Goal: Task Accomplishment & Management: Use online tool/utility

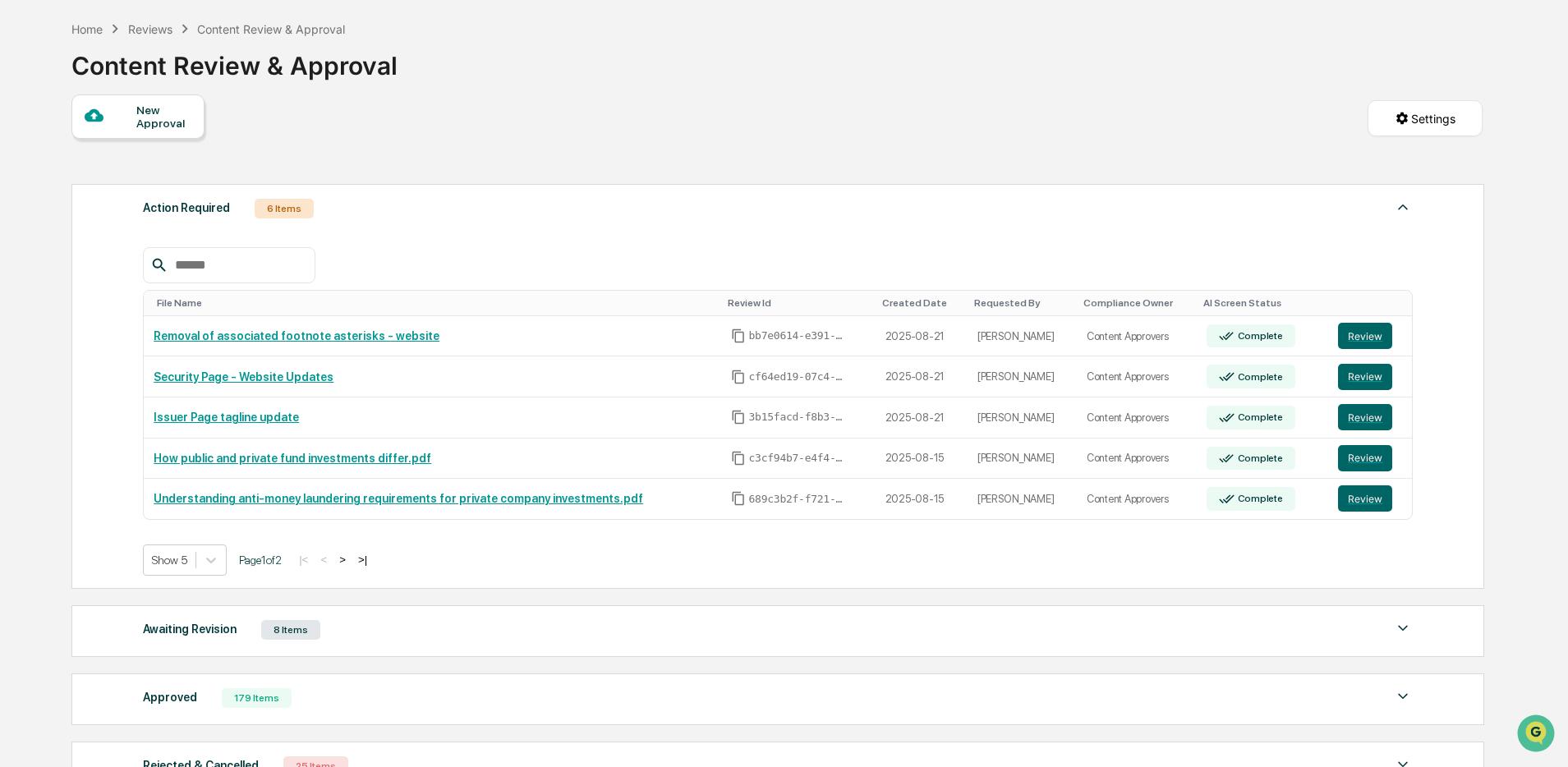
click at [351, 562] on button ">" at bounding box center [343, 560] width 17 height 14
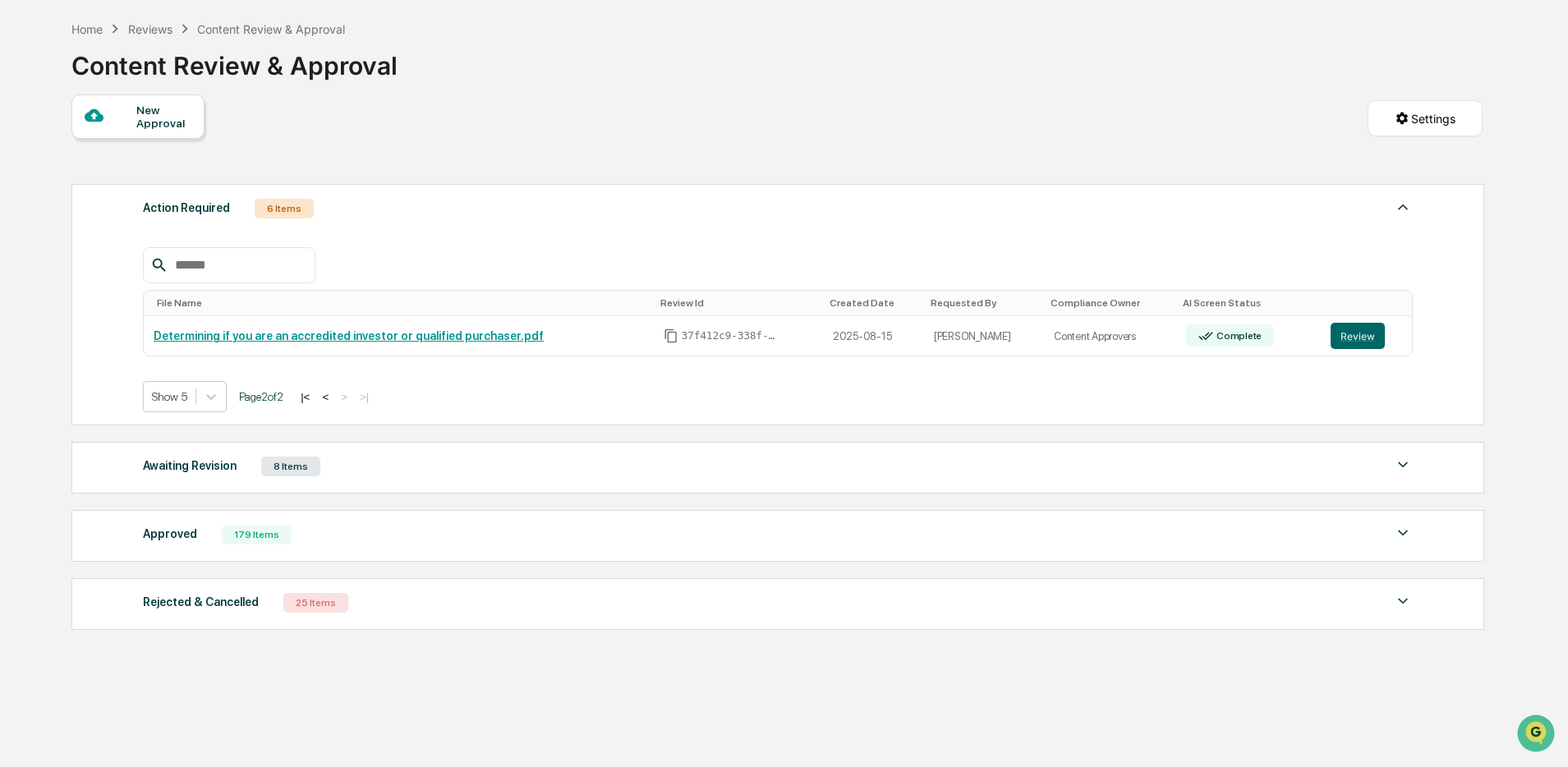
click at [333, 402] on button "<" at bounding box center [325, 397] width 17 height 14
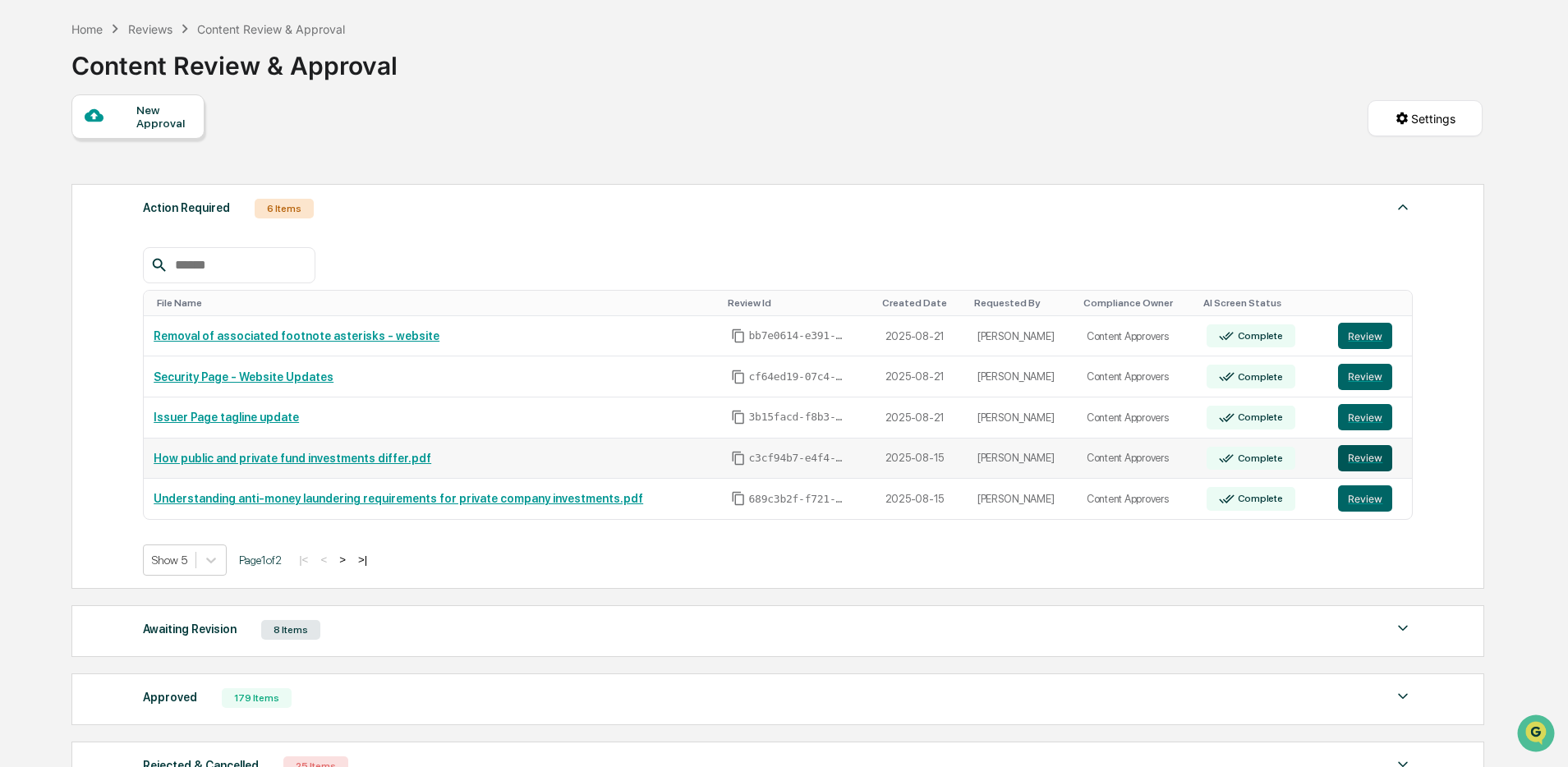
click at [1365, 464] on button "Review" at bounding box center [1365, 459] width 54 height 26
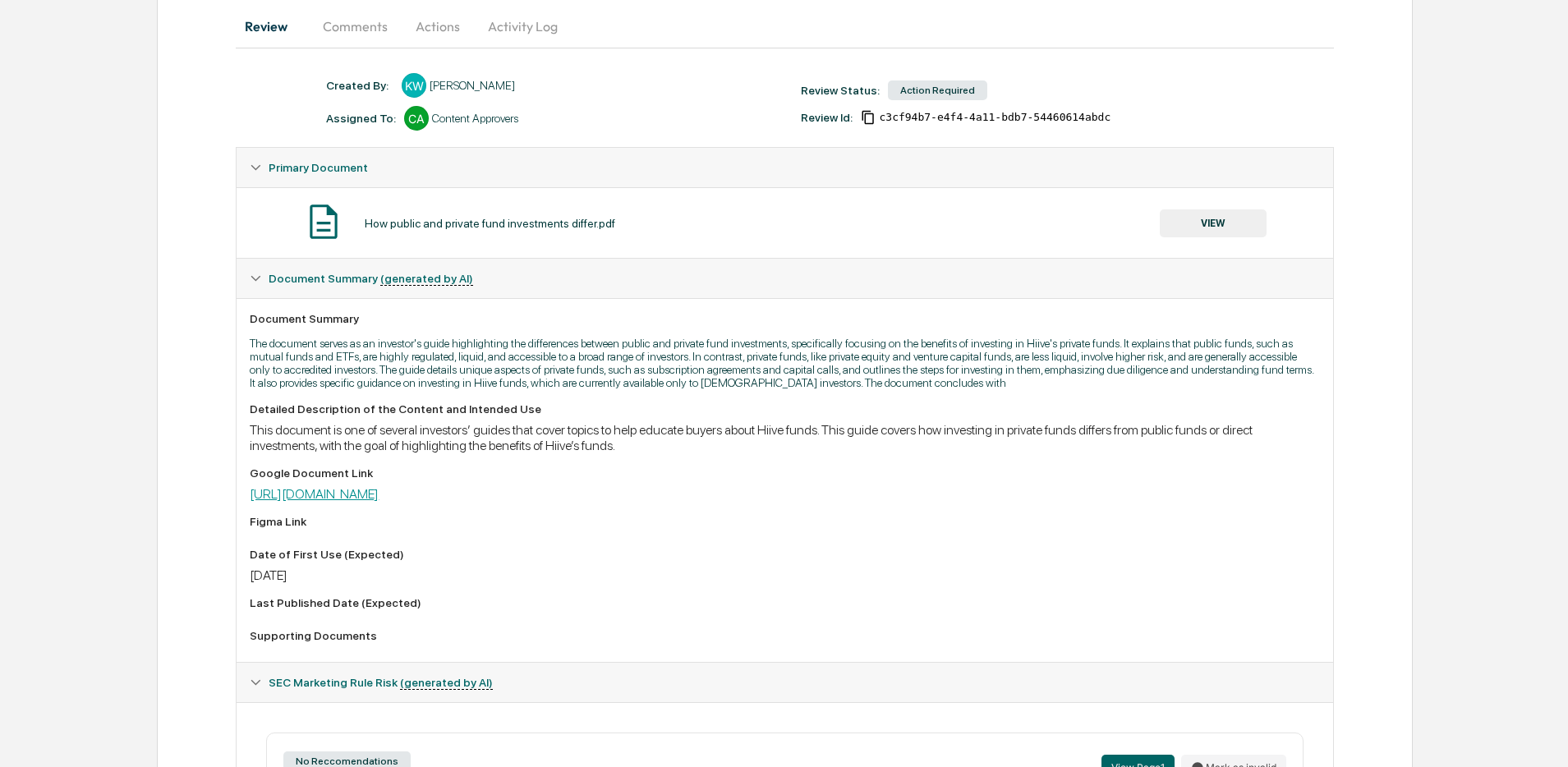
click at [378, 502] on link "[URL][DOMAIN_NAME]" at bounding box center [314, 494] width 129 height 16
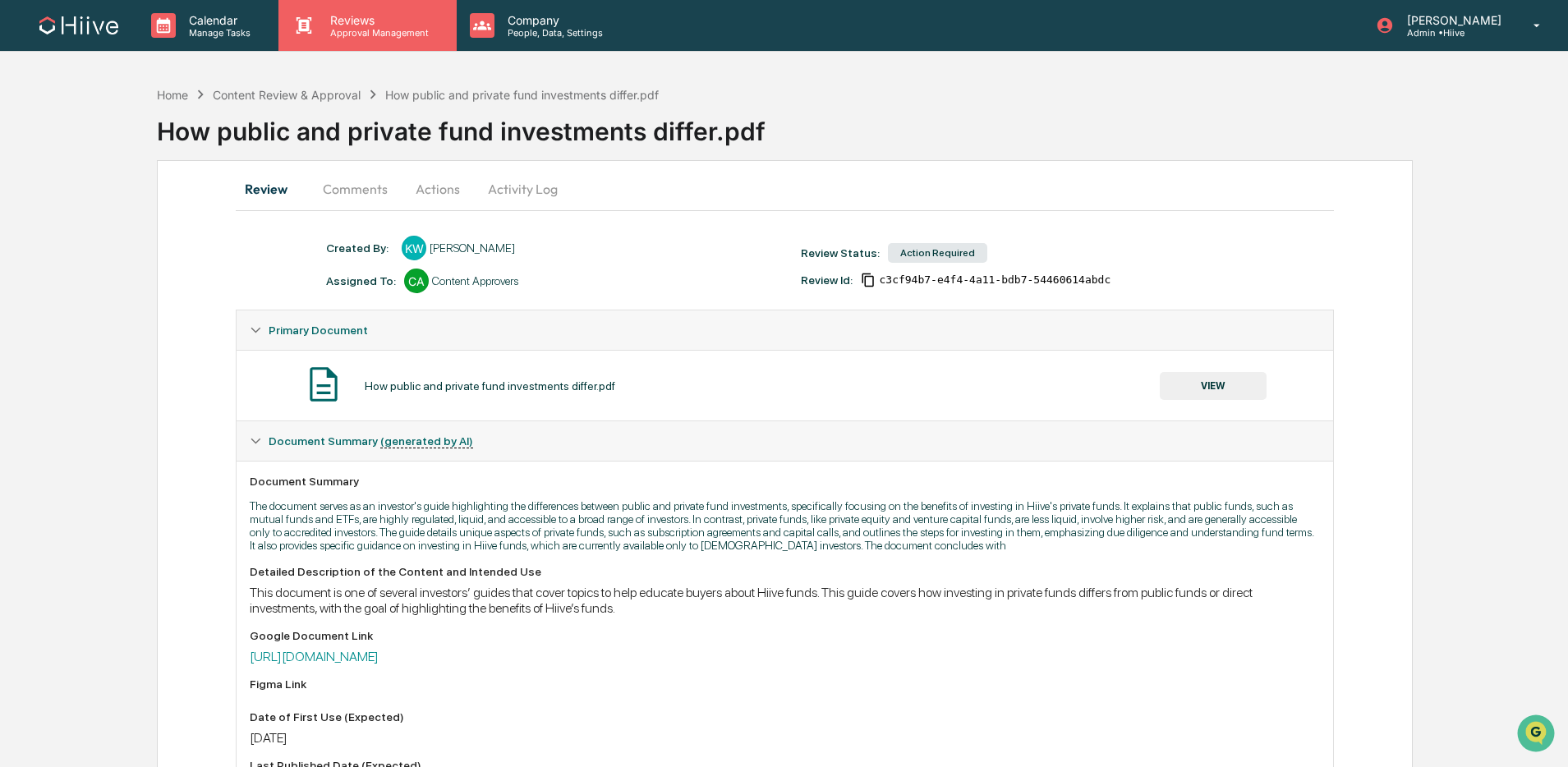
click at [351, 35] on p "Approval Management" at bounding box center [376, 33] width 120 height 11
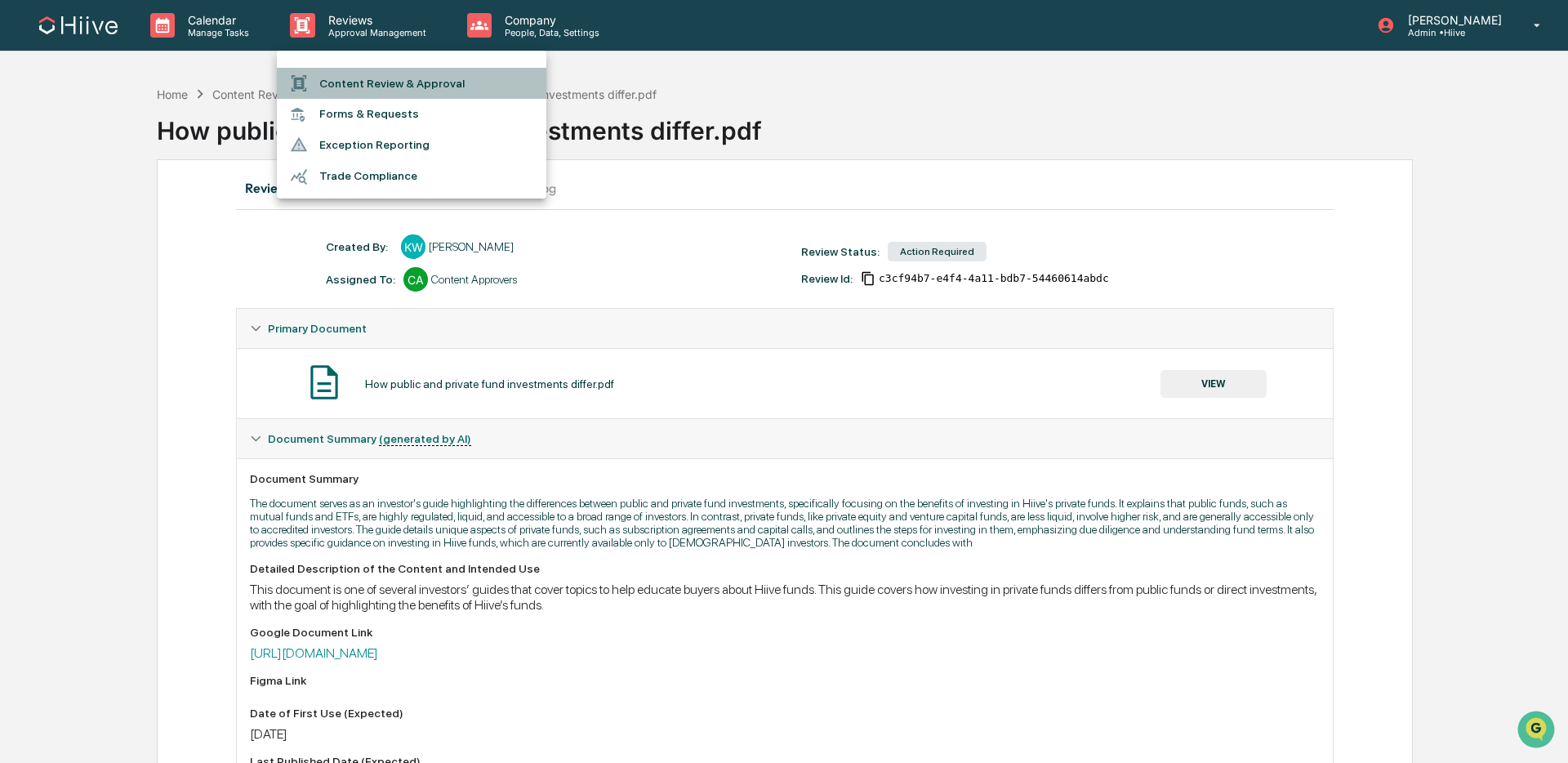
click at [359, 78] on li "Content Review & Approval" at bounding box center [412, 83] width 269 height 31
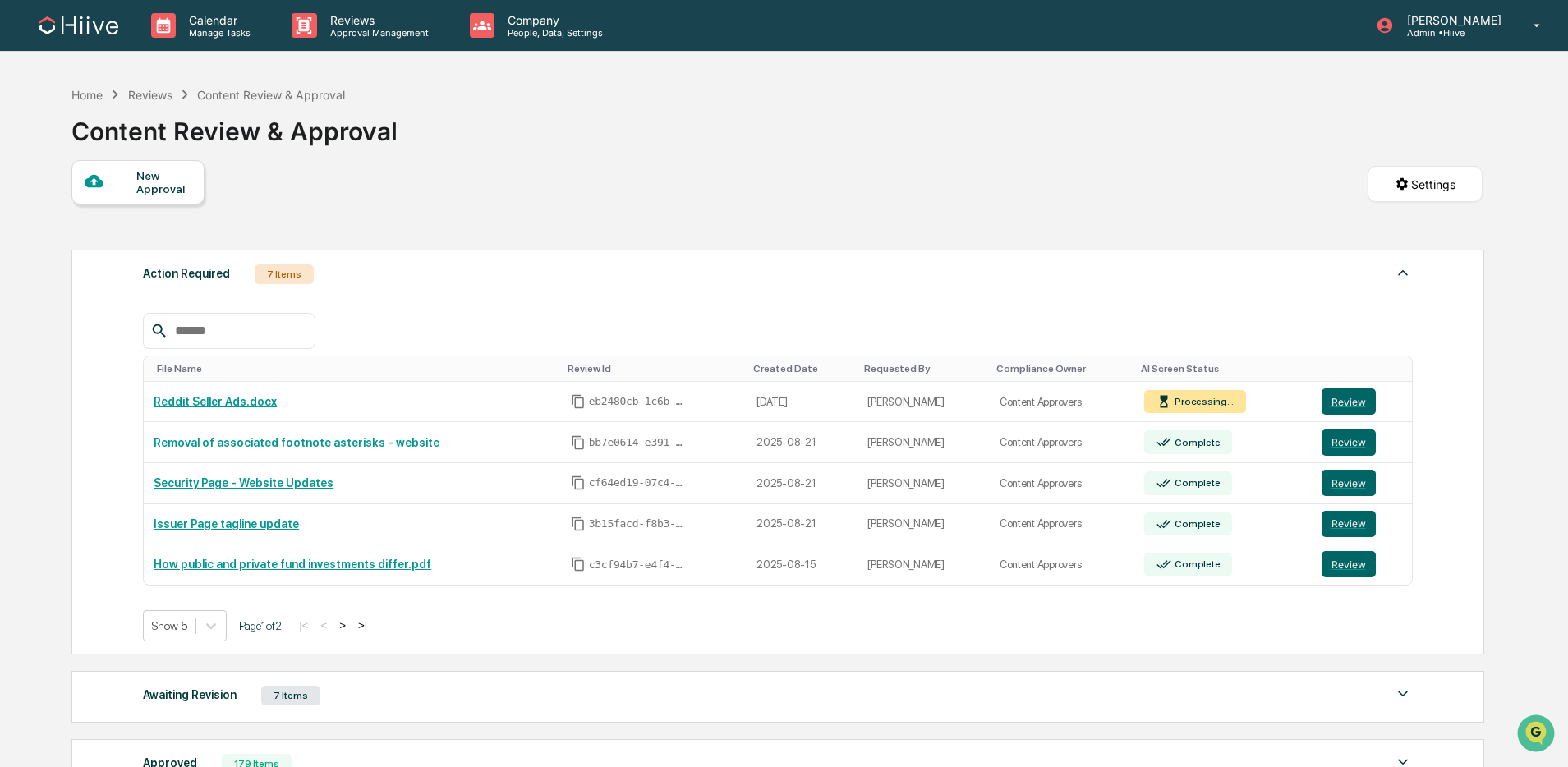
click at [351, 631] on button ">" at bounding box center [343, 625] width 17 height 14
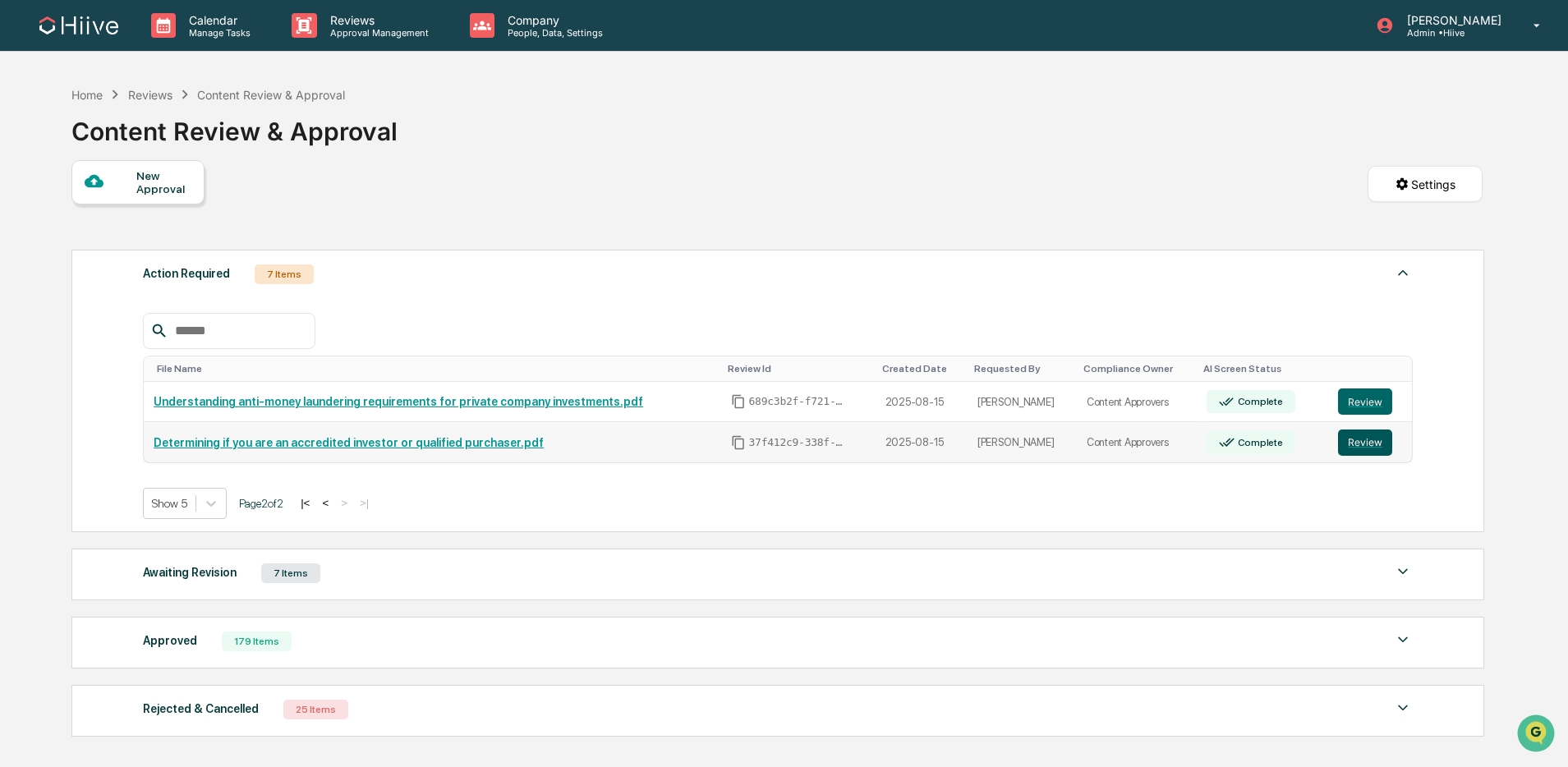
click at [1349, 439] on button "Review" at bounding box center [1365, 443] width 54 height 26
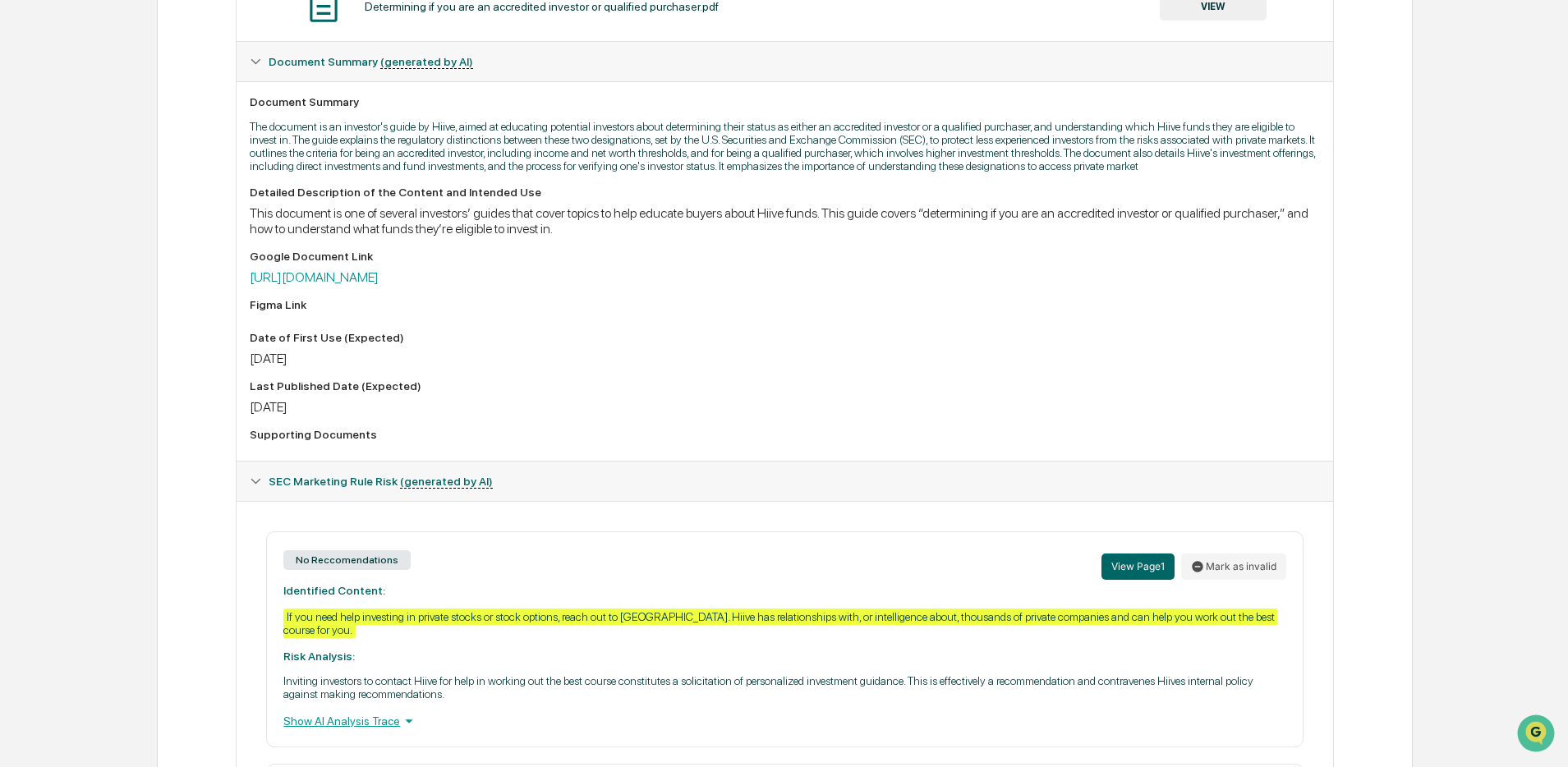
scroll to position [304, 0]
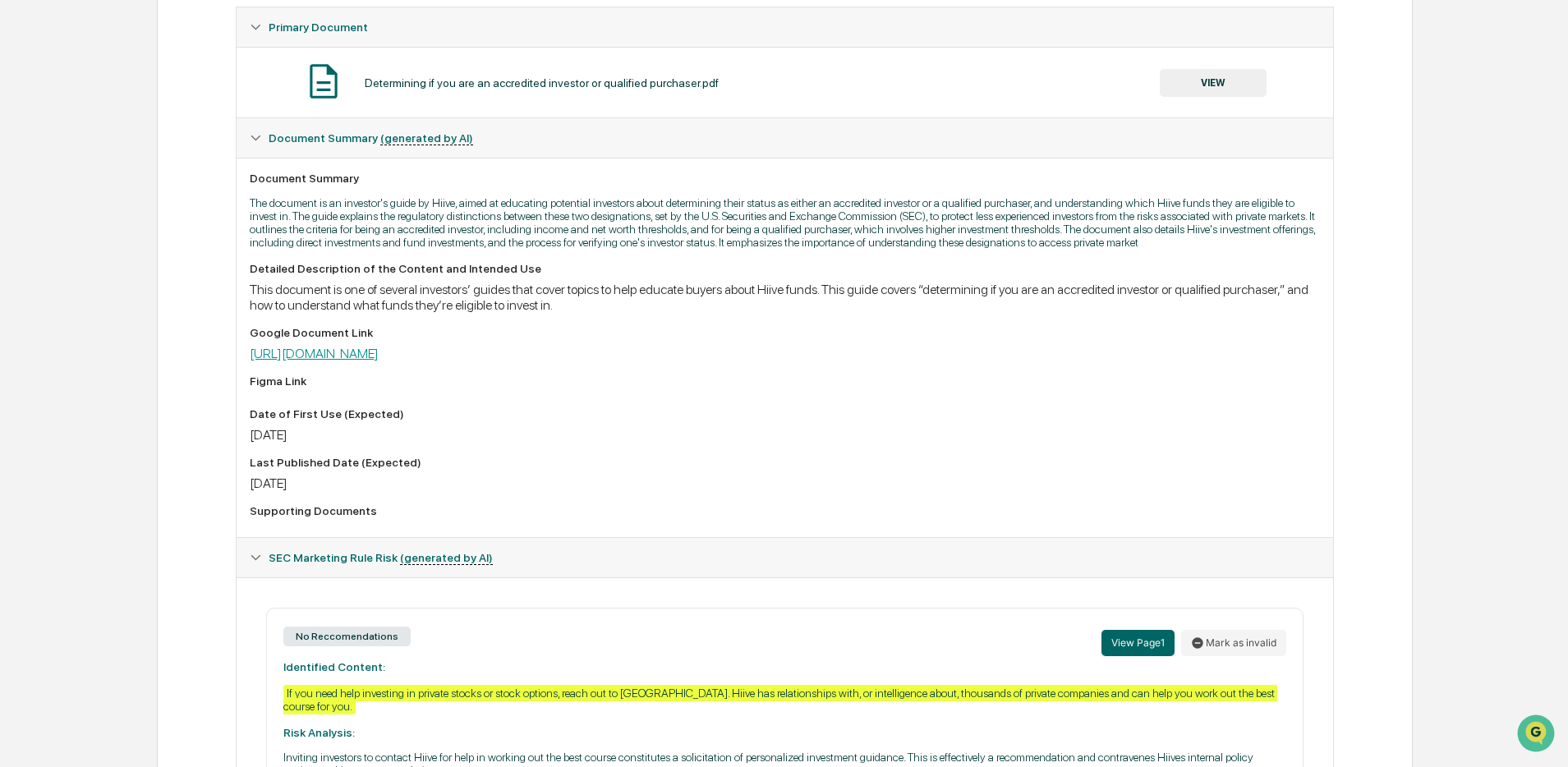
click at [378, 362] on link "[URL][DOMAIN_NAME]" at bounding box center [314, 353] width 129 height 16
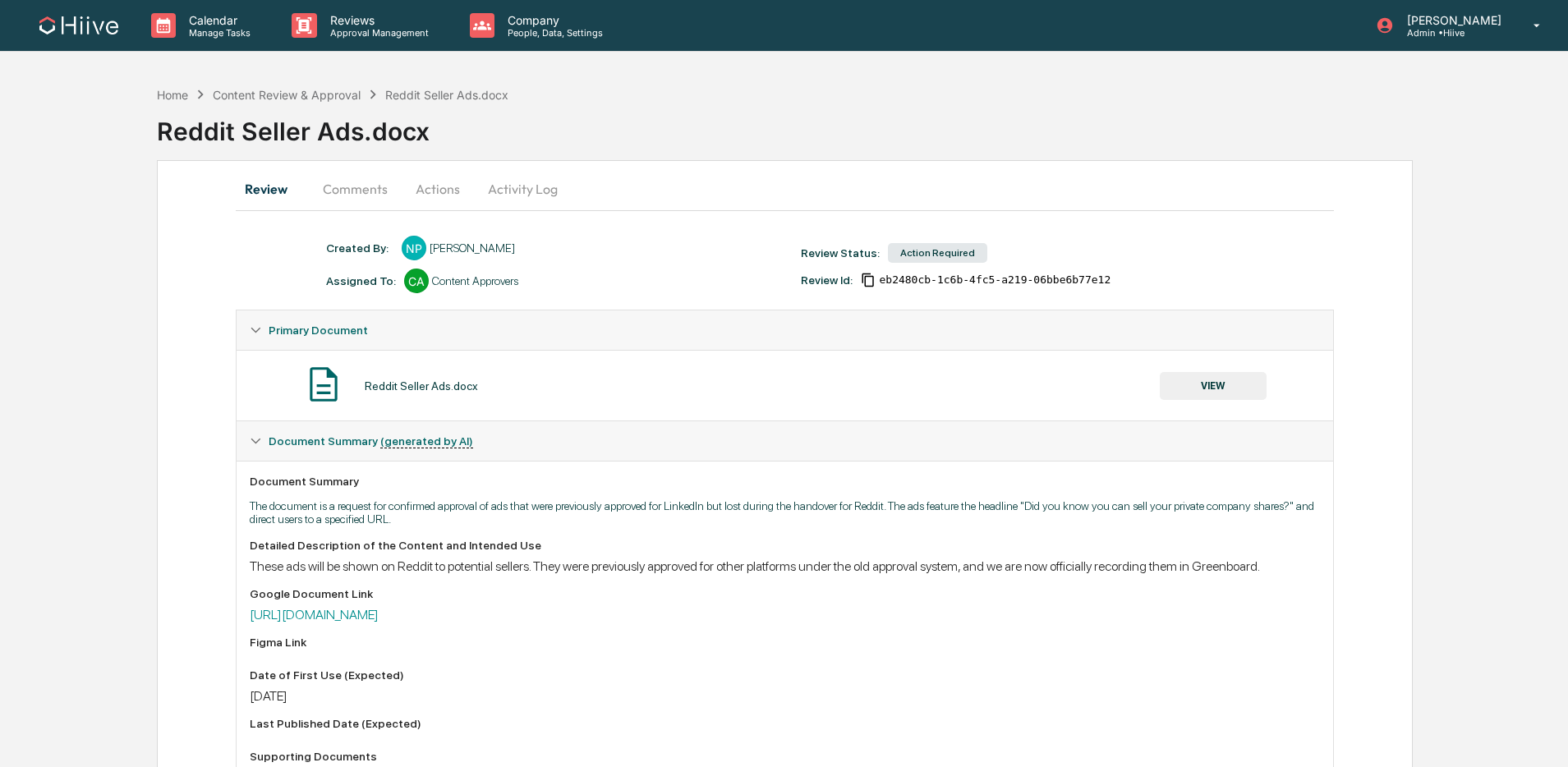
click at [359, 190] on button "Comments" at bounding box center [356, 189] width 92 height 39
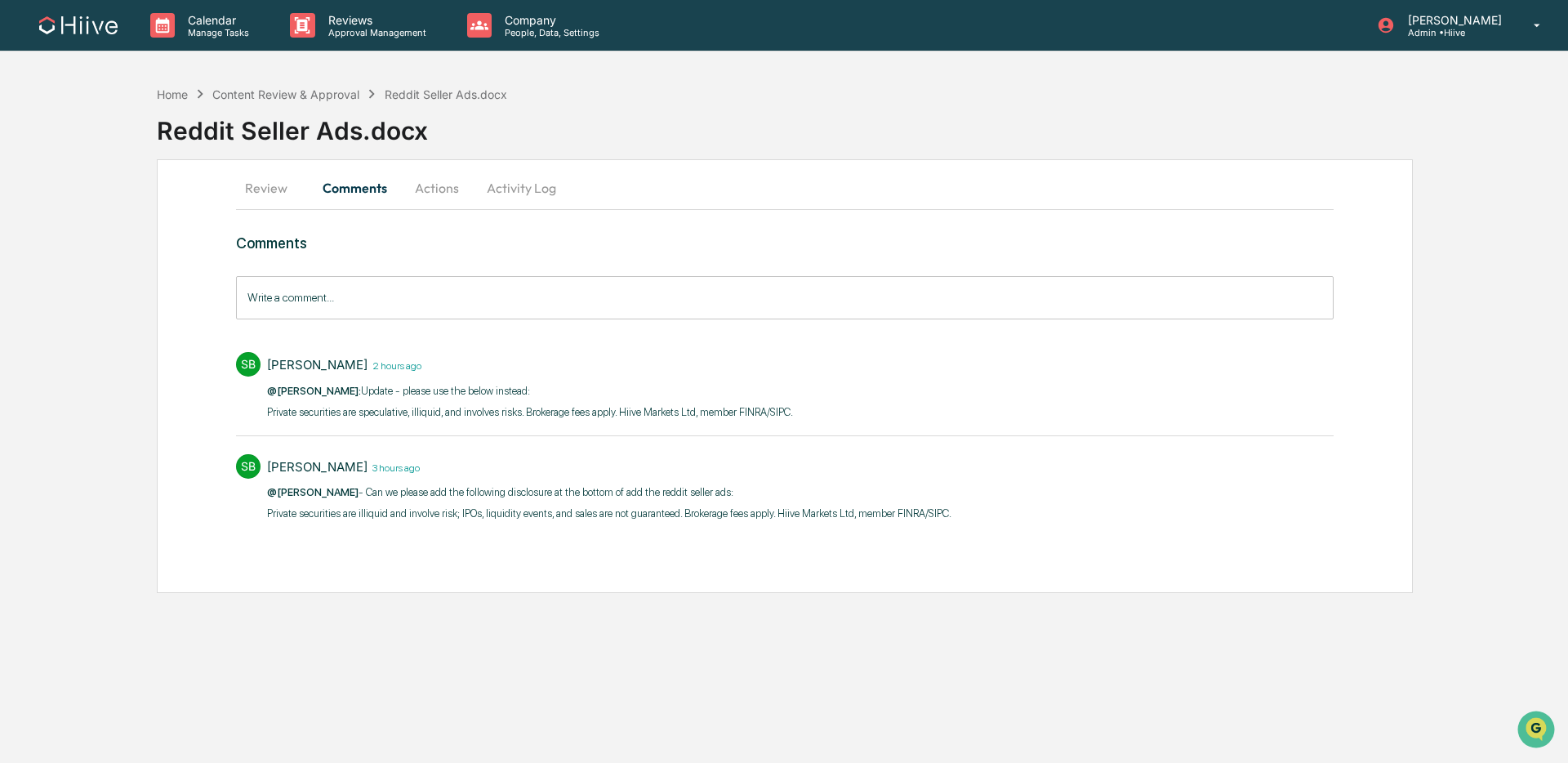
drag, startPoint x: 248, startPoint y: 179, endPoint x: 280, endPoint y: 186, distance: 32.8
click at [248, 179] on button "Review" at bounding box center [272, 188] width 73 height 39
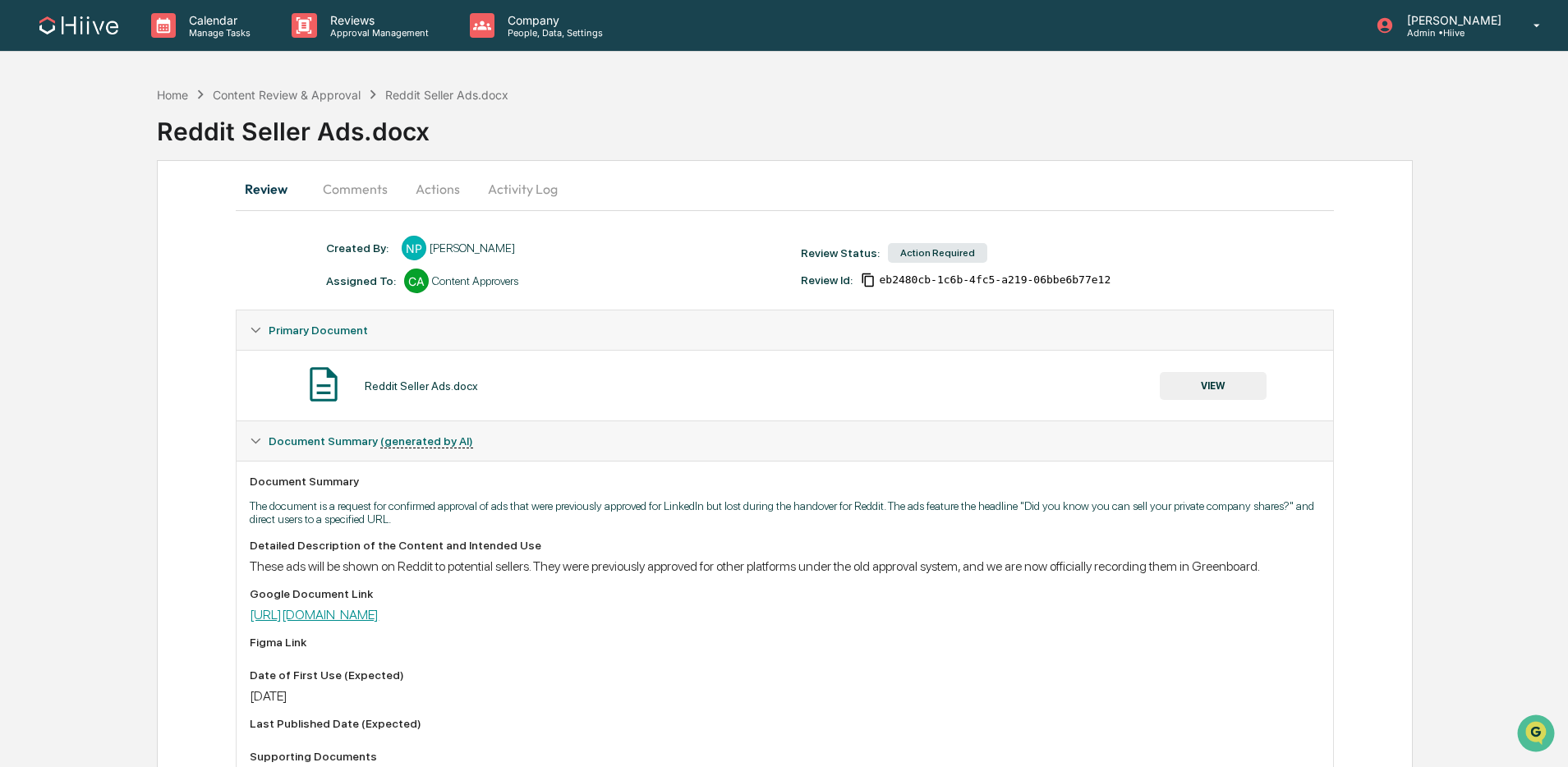
click at [378, 623] on link "https://docs.google.com/document/d/1_y1RlB477JSkPRD5lvUOjzSeFkKL8py4gHQ5Db0gB00…" at bounding box center [314, 615] width 129 height 16
click at [1197, 394] on button "VIEW" at bounding box center [1213, 386] width 106 height 28
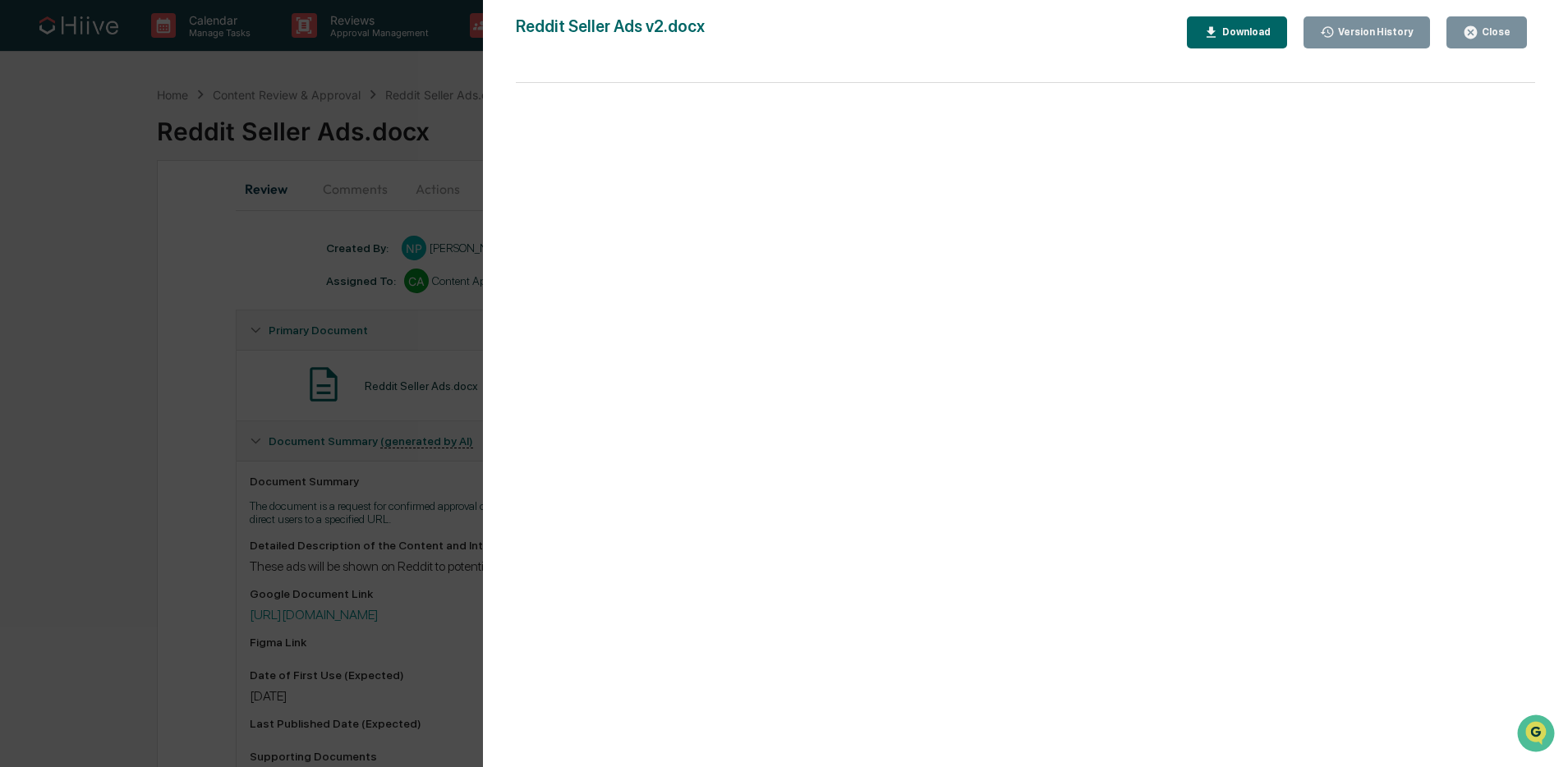
click at [1478, 30] on icon "button" at bounding box center [1470, 32] width 16 height 16
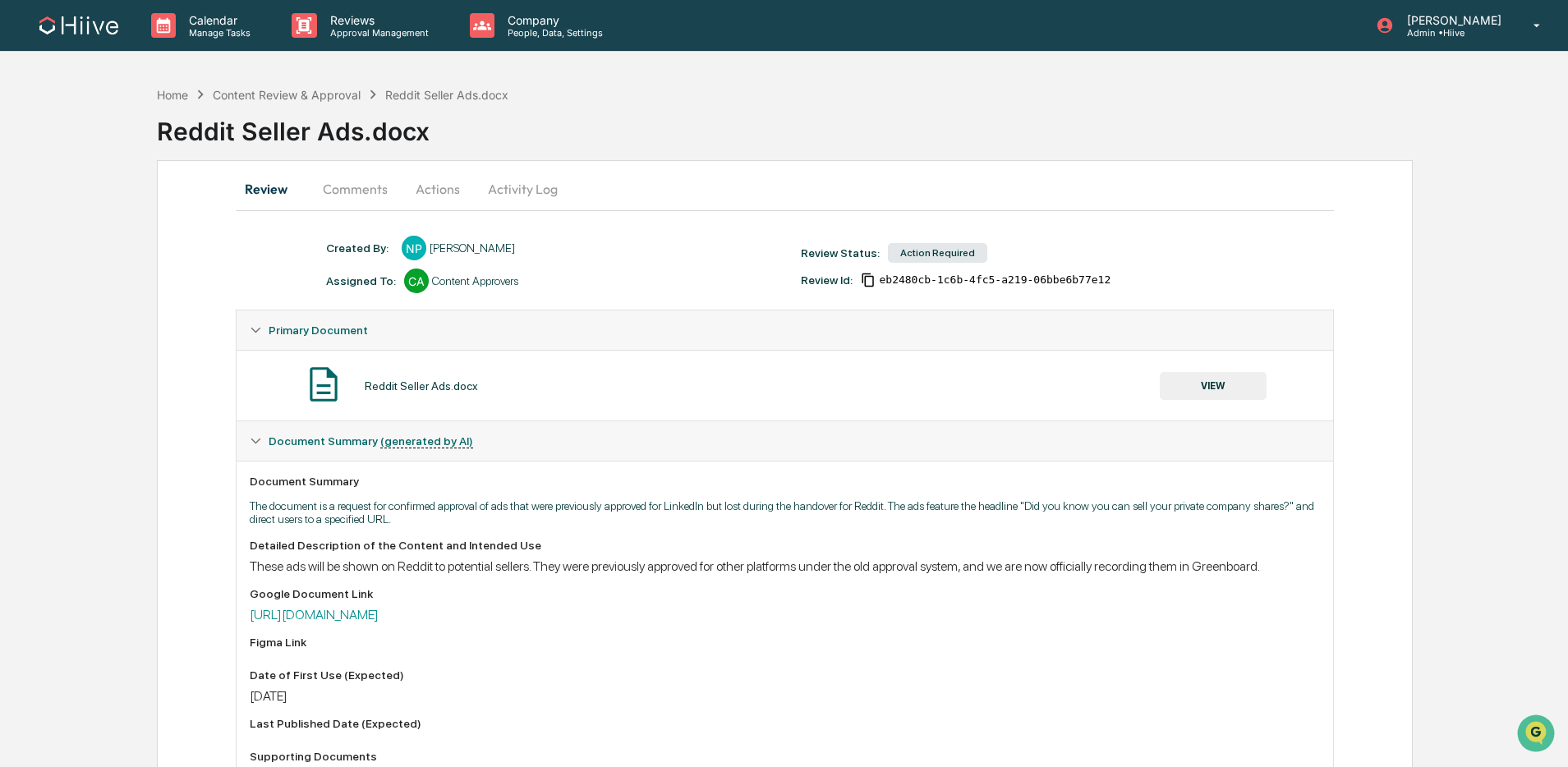
click at [1180, 396] on button "VIEW" at bounding box center [1213, 386] width 106 height 28
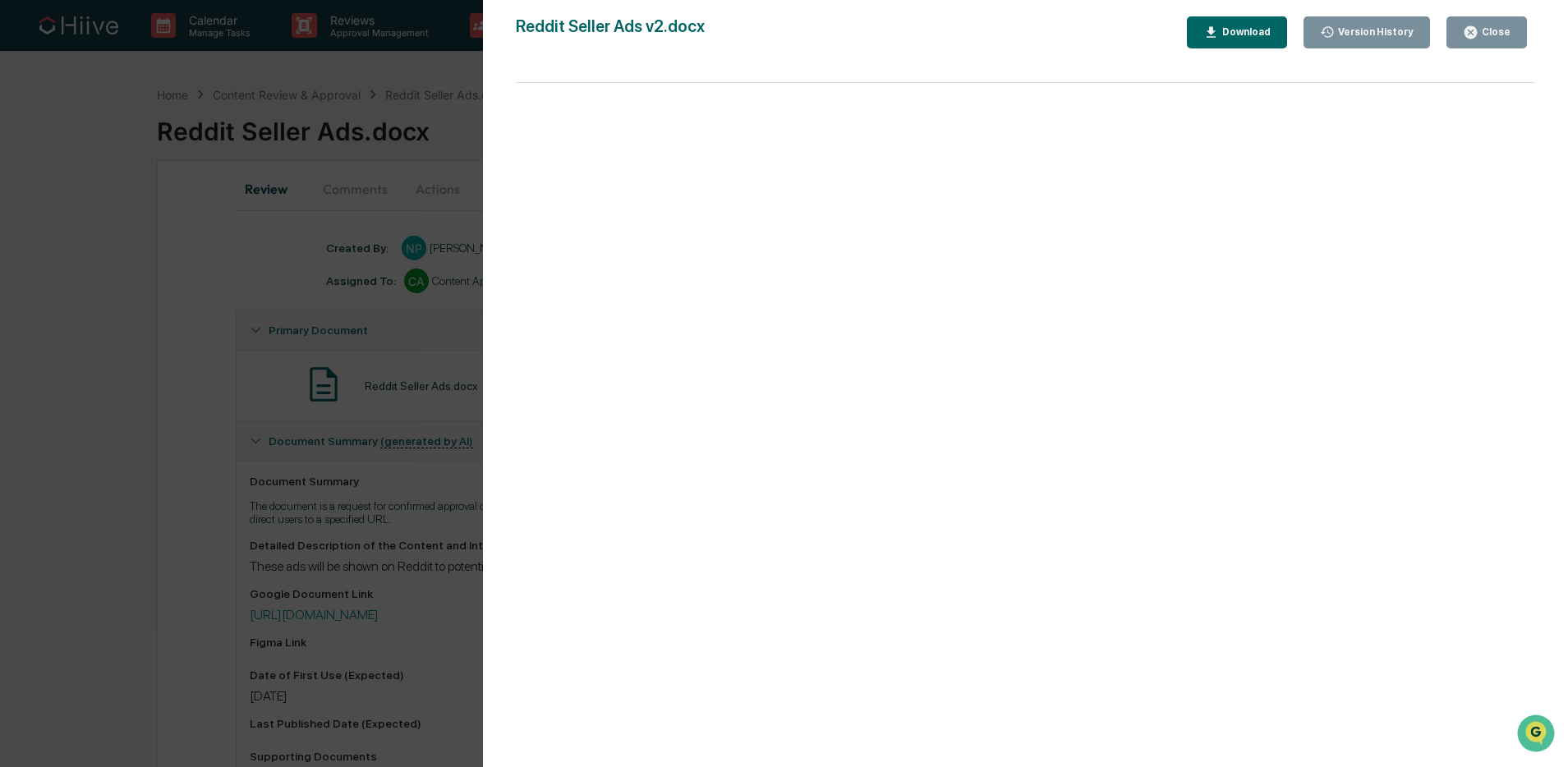
scroll to position [188, 0]
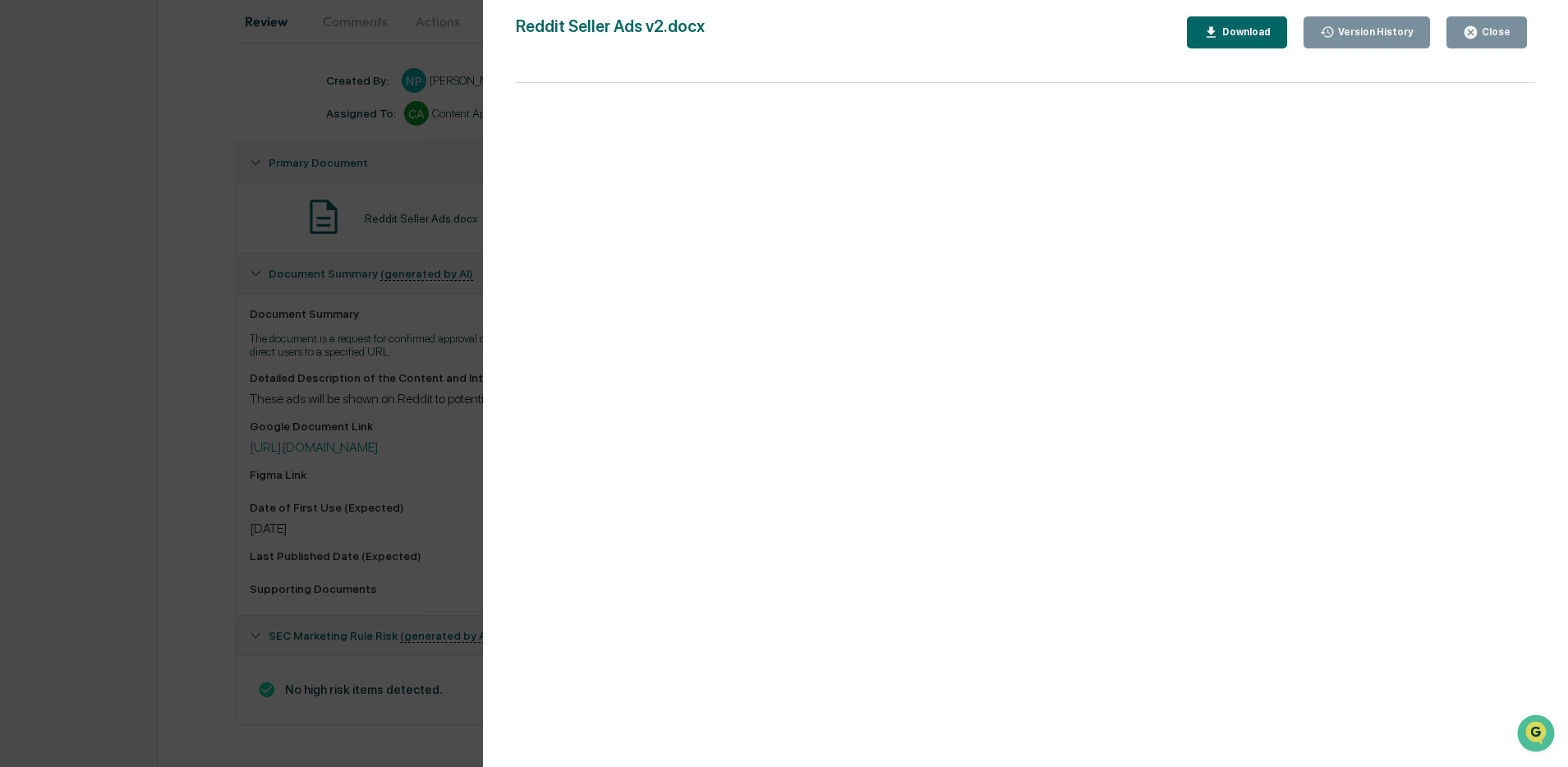
click at [1466, 27] on icon "button" at bounding box center [1470, 32] width 16 height 16
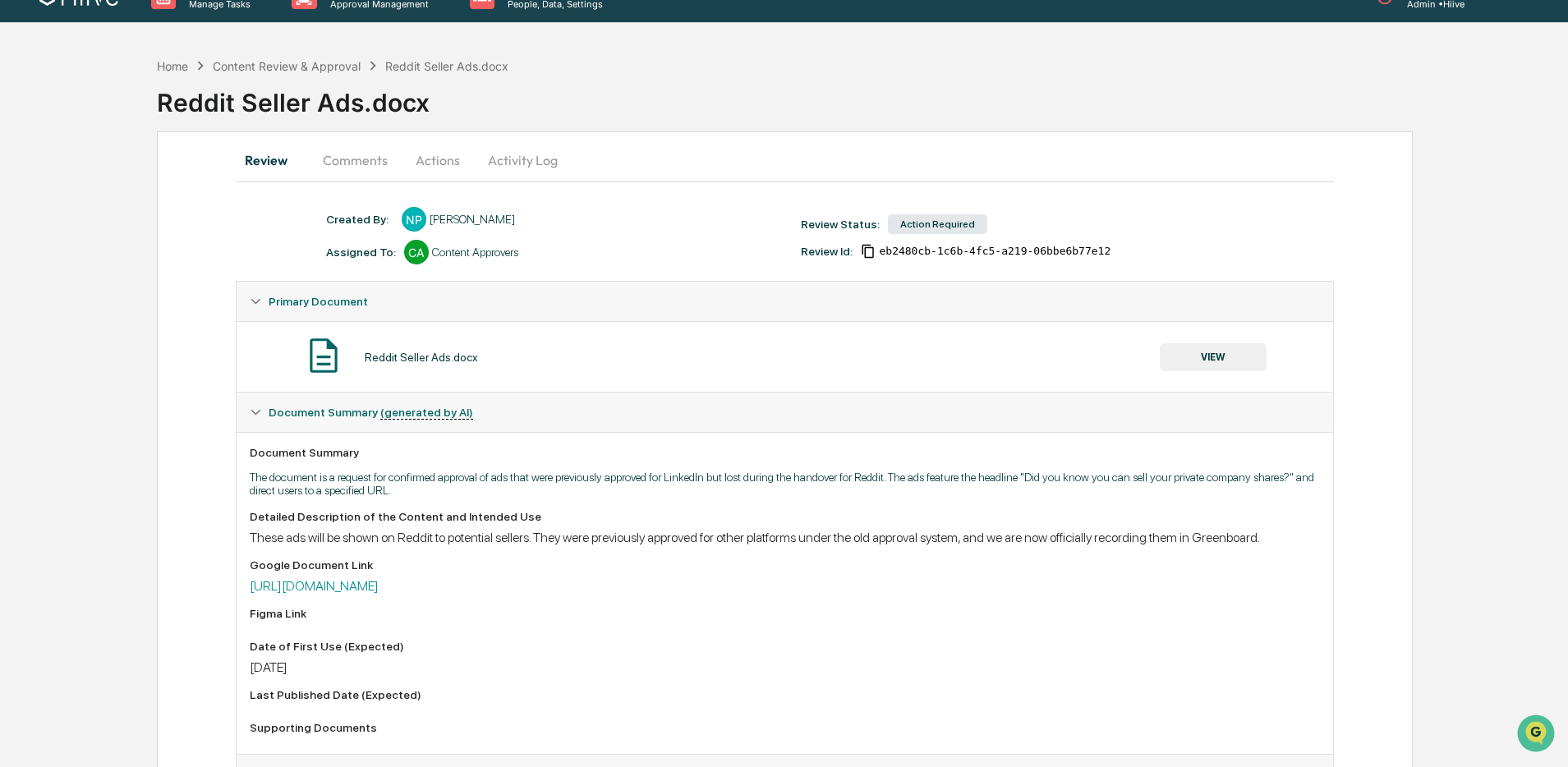
scroll to position [35, 0]
